Goal: Transaction & Acquisition: Purchase product/service

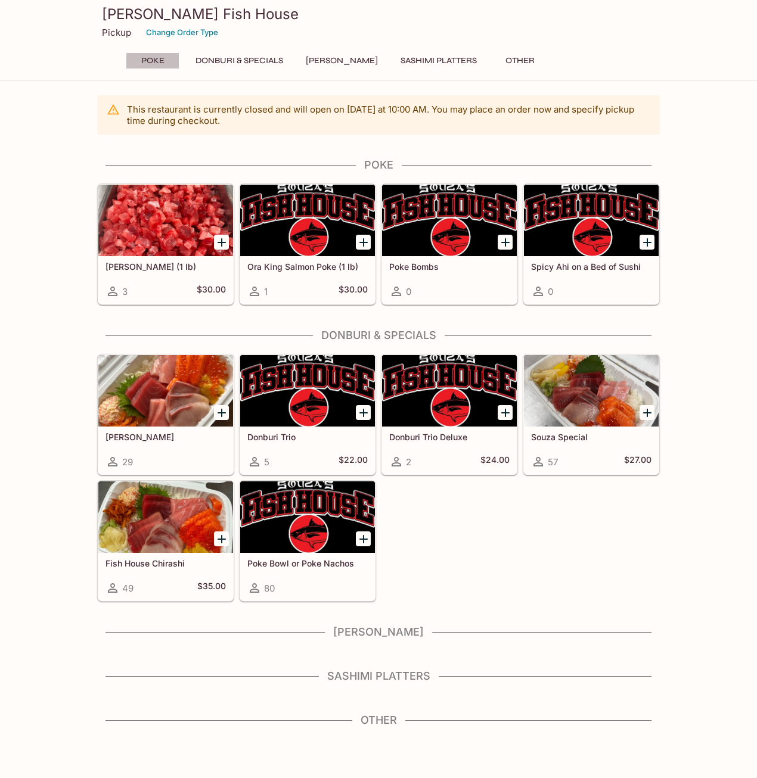
click at [155, 58] on button "Poke" at bounding box center [153, 60] width 54 height 17
click at [247, 58] on button "Donburi & Specials" at bounding box center [239, 60] width 101 height 17
click at [325, 63] on button "[PERSON_NAME]" at bounding box center [341, 60] width 85 height 17
click at [420, 60] on button "Sashimi Platters" at bounding box center [438, 60] width 89 height 17
click at [509, 60] on button "Other" at bounding box center [520, 60] width 54 height 17
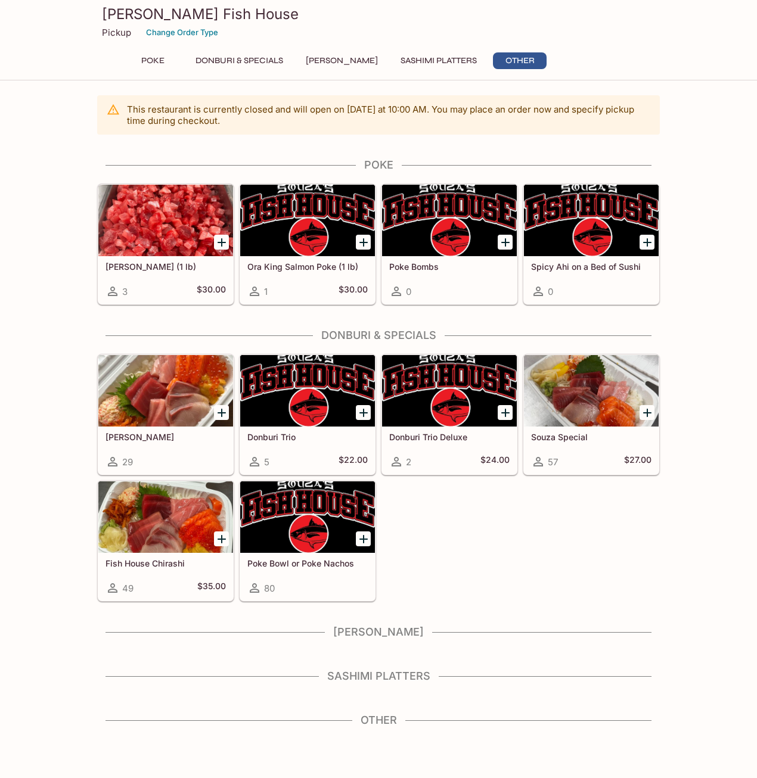
click at [148, 62] on button "Poke" at bounding box center [153, 60] width 54 height 17
click at [164, 32] on button "Change Order Type" at bounding box center [182, 32] width 83 height 18
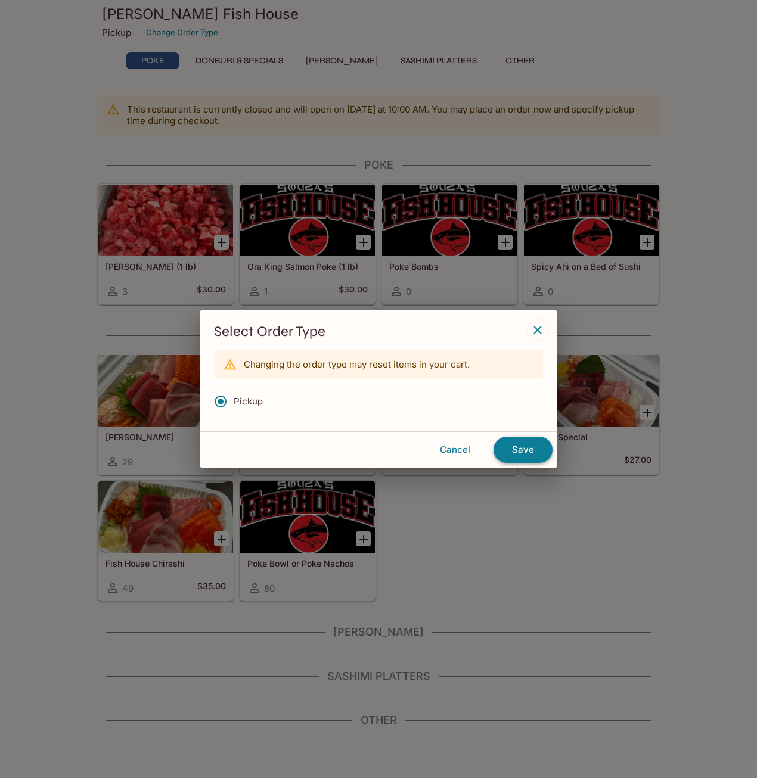
click at [526, 451] on button "Save" at bounding box center [522, 450] width 59 height 26
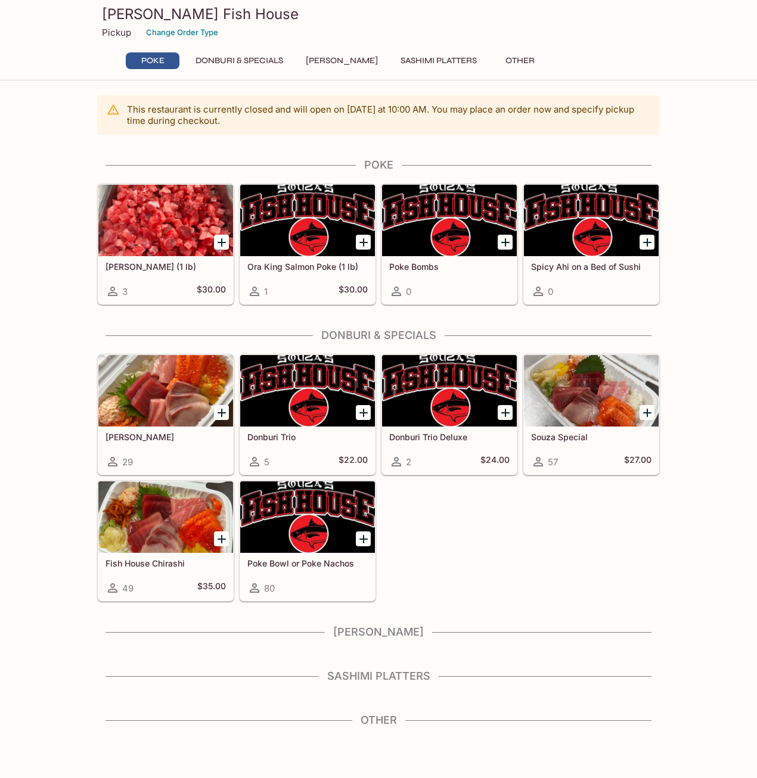
click at [372, 720] on h4 "Other" at bounding box center [378, 720] width 562 height 13
click at [366, 542] on icon "Add Poke Bowl or Poke Nachos" at bounding box center [363, 539] width 14 height 14
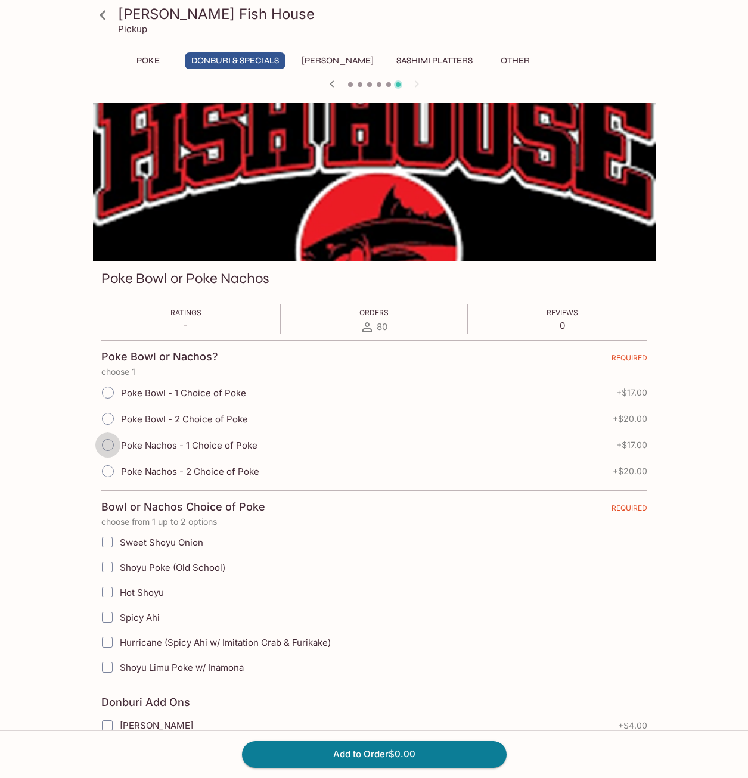
click at [105, 445] on input "Poke Nachos - 1 Choice of Poke" at bounding box center [107, 444] width 25 height 25
radio input "true"
click at [106, 667] on input "Shoyu Limu Poke w/ Inamona" at bounding box center [107, 667] width 24 height 24
checkbox input "true"
click at [378, 756] on button "Add to Order $17.00" at bounding box center [374, 754] width 264 height 26
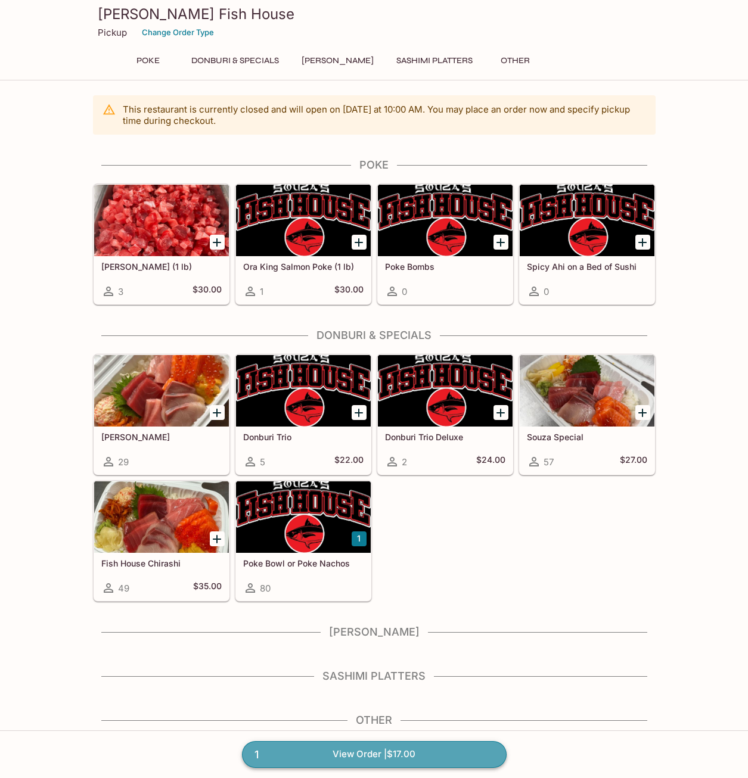
click at [347, 761] on link "1 View Order | $17.00" at bounding box center [374, 754] width 264 height 26
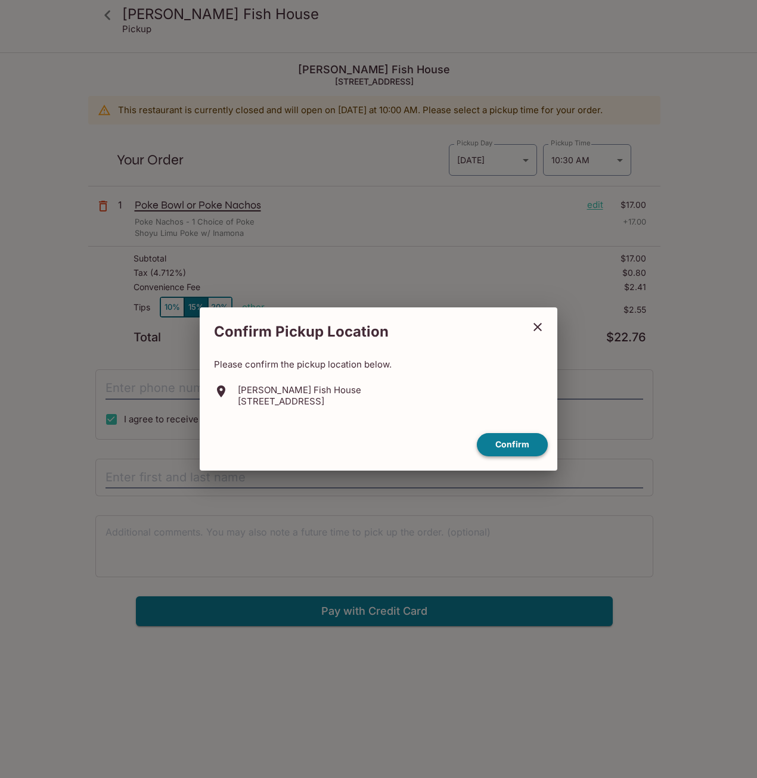
click at [513, 443] on button "Confirm" at bounding box center [512, 444] width 71 height 23
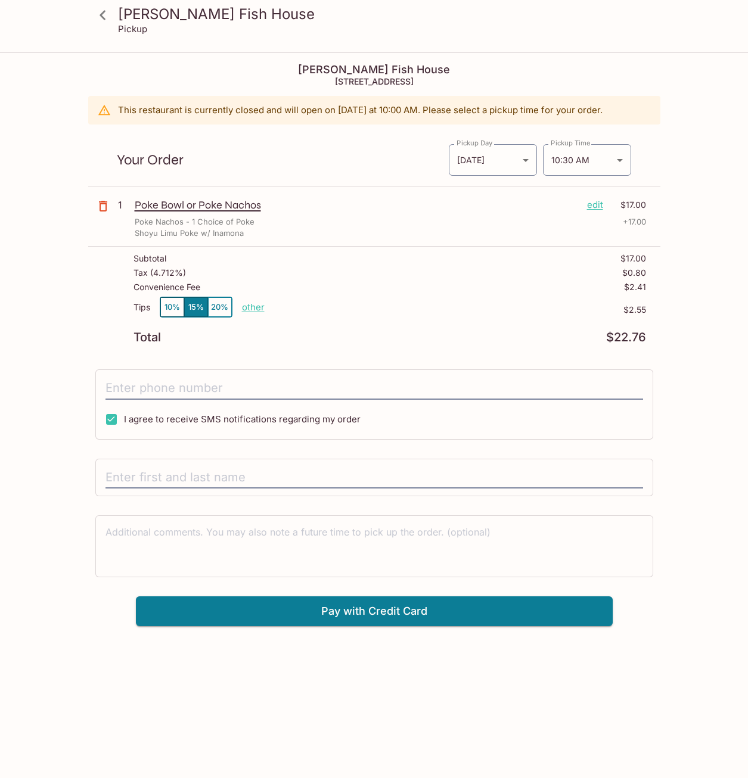
click at [252, 307] on p "other" at bounding box center [253, 306] width 23 height 11
drag, startPoint x: 318, startPoint y: 307, endPoint x: 446, endPoint y: 317, distance: 128.5
click at [446, 317] on div "Tips 10% 15% 20% Done 2.55 $2.55" at bounding box center [389, 314] width 512 height 35
type input "0.00"
click at [189, 478] on input "text" at bounding box center [373, 477] width 537 height 23
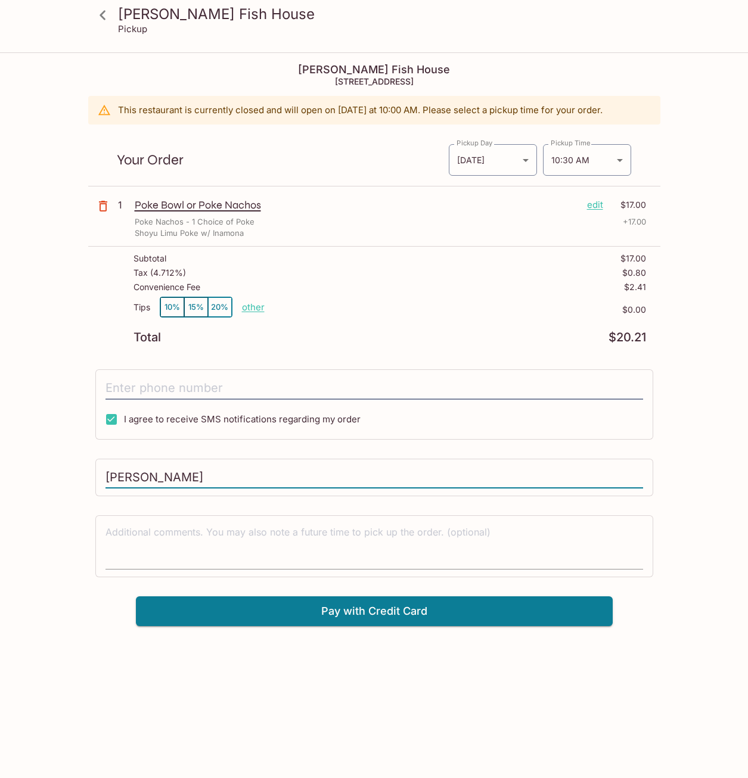
type input "[PERSON_NAME]"
click at [214, 526] on textarea at bounding box center [373, 545] width 537 height 41
click at [192, 388] on input "tel" at bounding box center [373, 388] width 537 height 23
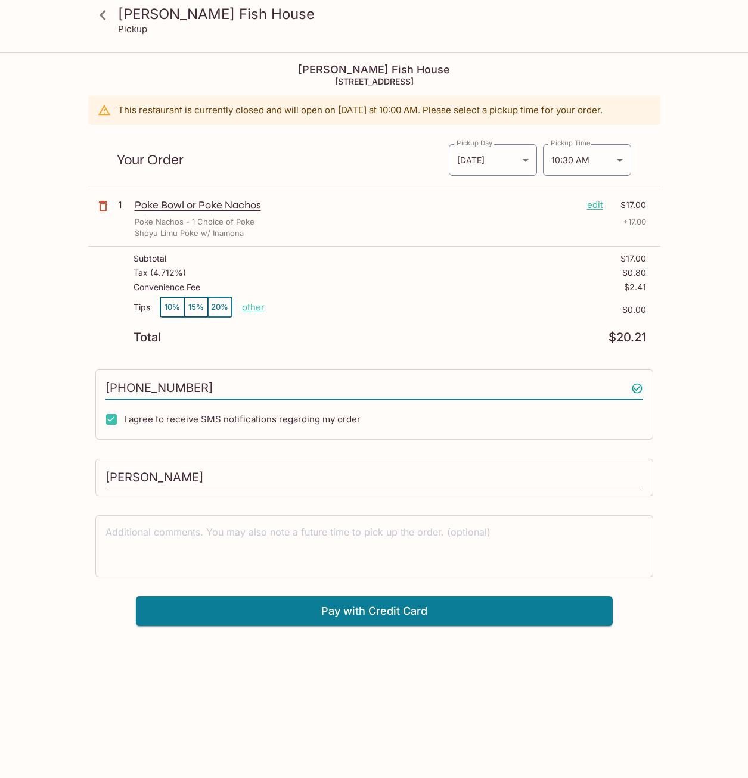
type input "[PHONE_NUMBER]"
click at [229, 480] on input "[PERSON_NAME]" at bounding box center [373, 477] width 537 height 23
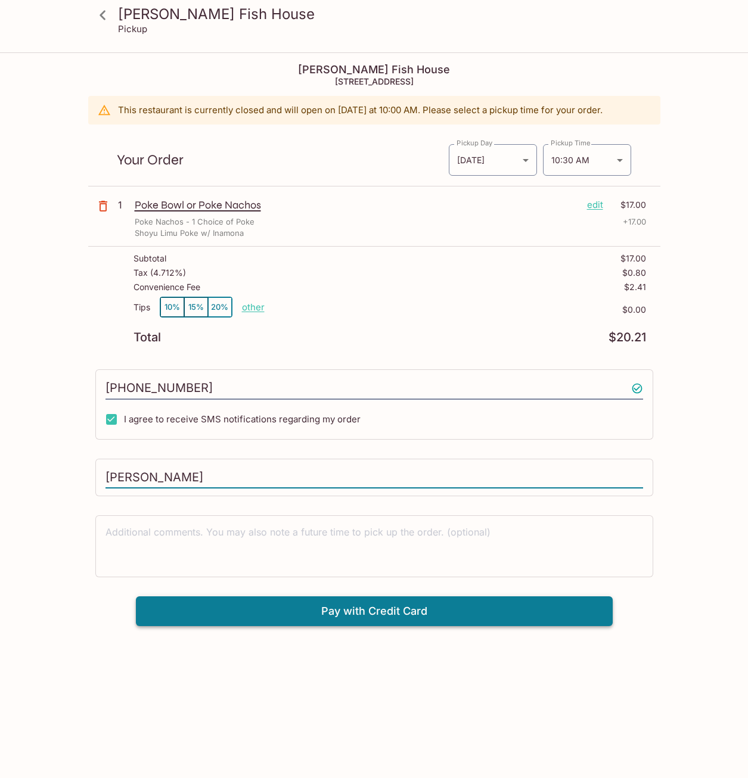
click at [351, 609] on button "Pay with Credit Card" at bounding box center [374, 611] width 477 height 30
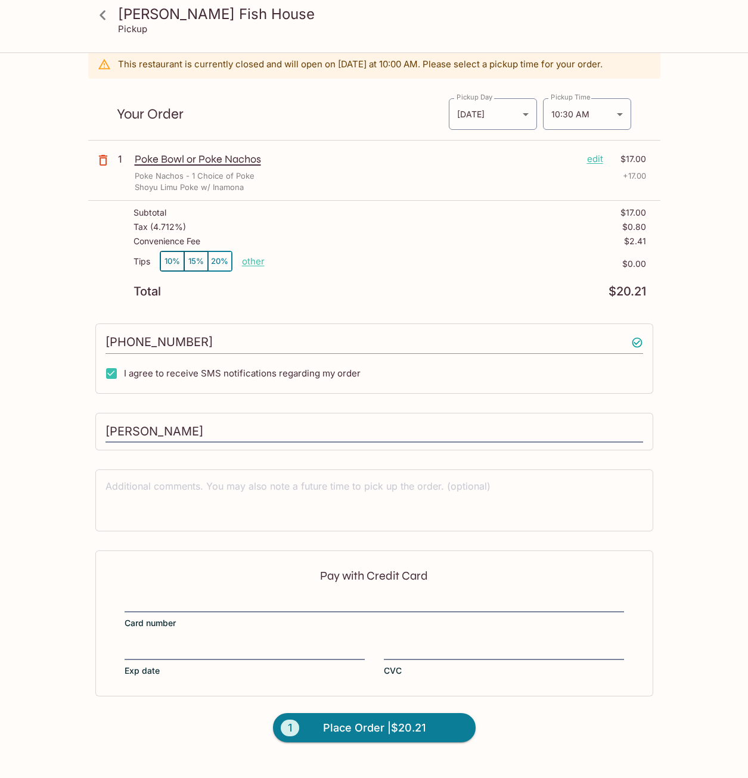
scroll to position [54, 0]
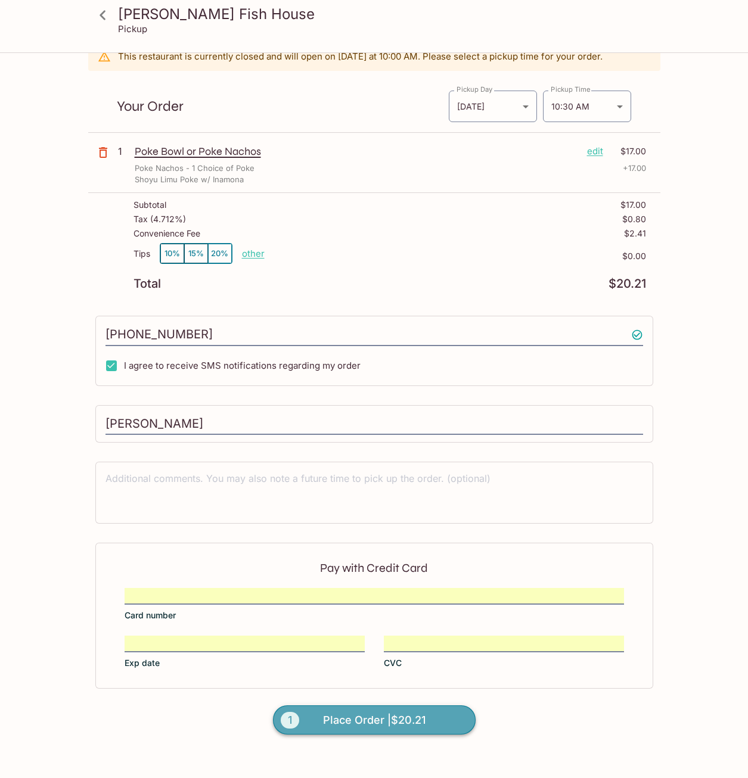
click at [363, 724] on span "Place Order | $20.21" at bounding box center [374, 720] width 102 height 19
